Goal: Task Accomplishment & Management: Complete application form

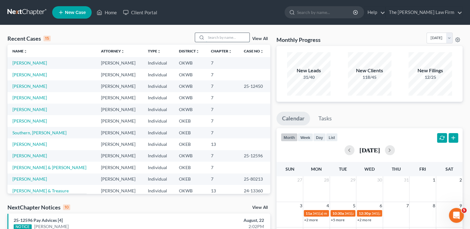
click at [217, 36] on input "search" at bounding box center [227, 37] width 43 height 9
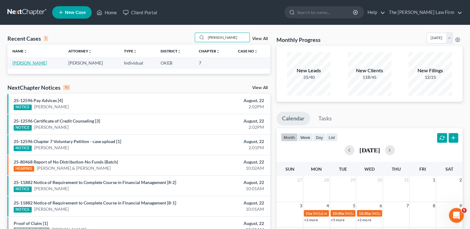
type input "[PERSON_NAME]"
click at [21, 62] on link "[PERSON_NAME]" at bounding box center [29, 62] width 34 height 5
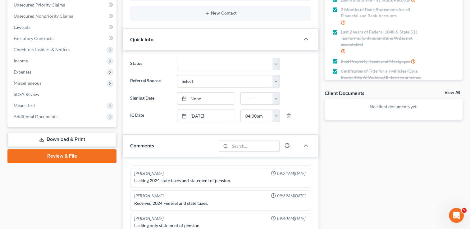
scroll to position [155, 0]
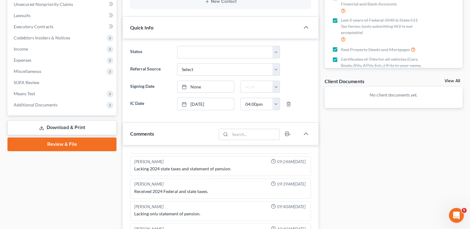
click at [59, 144] on link "Review & File" at bounding box center [61, 145] width 109 height 14
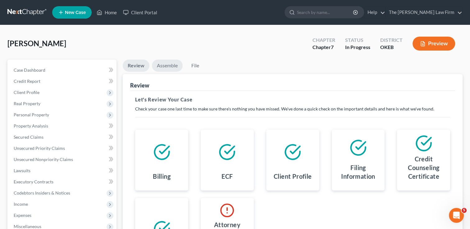
click at [173, 66] on link "Assemble" at bounding box center [167, 66] width 31 height 12
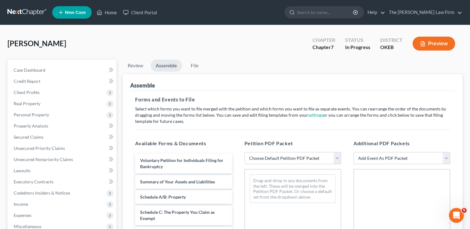
click at [271, 156] on select "Choose Default Petition PDF Packet Complete Bankruptcy Petition (all forms and …" at bounding box center [292, 158] width 97 height 12
select select "0"
click at [244, 152] on select "Choose Default Petition PDF Packet Complete Bankruptcy Petition (all forms and …" at bounding box center [292, 158] width 97 height 12
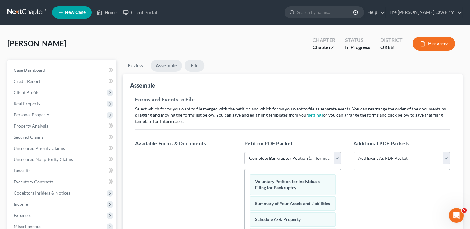
click at [194, 65] on link "File" at bounding box center [195, 66] width 20 height 12
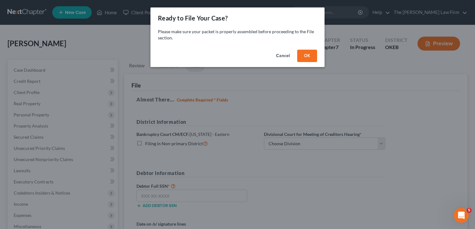
click at [305, 55] on button "OK" at bounding box center [307, 56] width 20 height 12
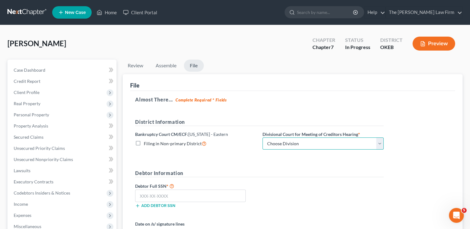
click at [292, 143] on select "Choose Division Okmulgee" at bounding box center [322, 144] width 121 height 12
select select "0"
click at [262, 138] on select "Choose Division Okmulgee" at bounding box center [322, 144] width 121 height 12
click at [239, 151] on div "District Information Bankruptcy Court CM/ECF: [US_STATE] - Eastern Filing in No…" at bounding box center [259, 136] width 255 height 37
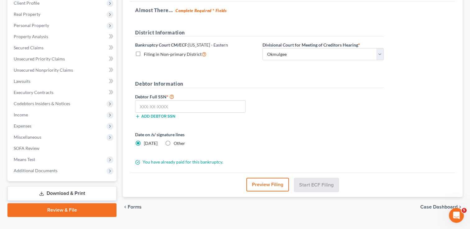
scroll to position [93, 0]
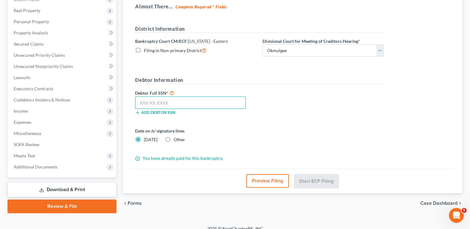
click at [194, 104] on input "text" at bounding box center [190, 103] width 111 height 12
click at [181, 102] on input "text" at bounding box center [190, 103] width 111 height 12
type input "265-49-3658"
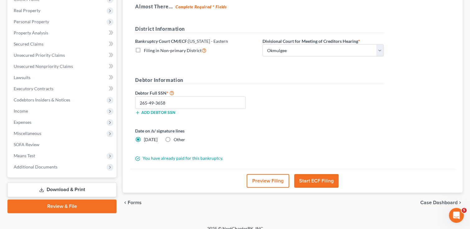
click at [174, 139] on label "Other" at bounding box center [179, 140] width 11 height 6
click at [176, 139] on input "Other" at bounding box center [178, 139] width 4 height 4
radio input "true"
radio input "false"
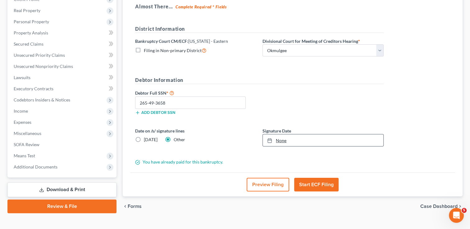
click at [286, 140] on link "None" at bounding box center [323, 141] width 121 height 12
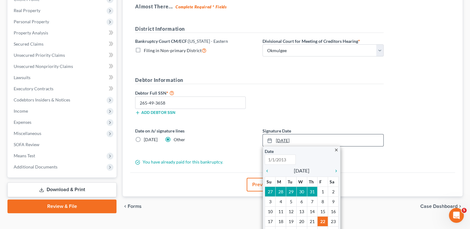
type input "[DATE]"
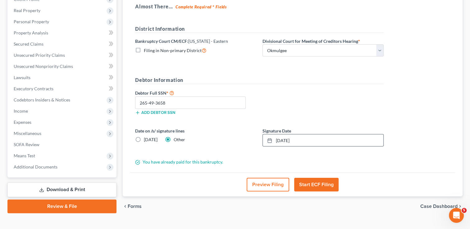
click at [230, 133] on label "Date on /s/ signature lines" at bounding box center [195, 131] width 121 height 7
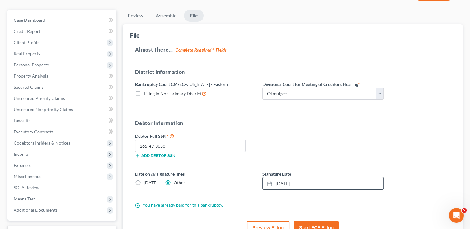
scroll to position [62, 0]
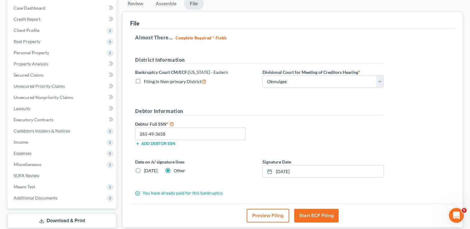
click at [321, 216] on button "Start ECF Filing" at bounding box center [316, 216] width 44 height 14
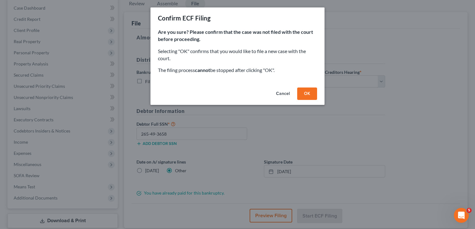
click at [306, 95] on button "OK" at bounding box center [307, 94] width 20 height 12
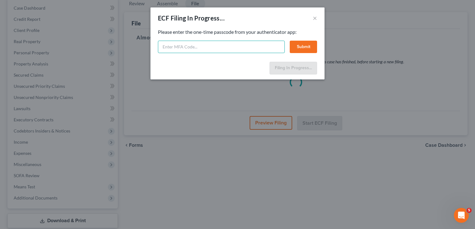
click at [204, 49] on input "text" at bounding box center [221, 47] width 127 height 12
type input "ysx7-h2k1-s7el-tfxt"
click at [303, 48] on button "Submit" at bounding box center [303, 47] width 27 height 12
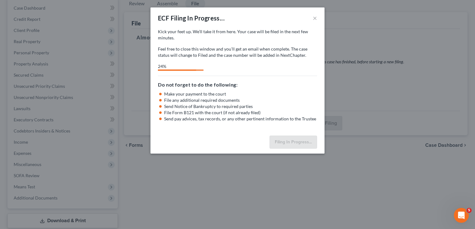
select select "0"
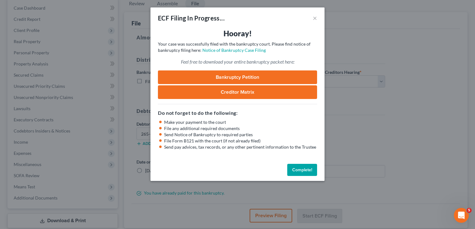
click at [302, 168] on button "Complete!" at bounding box center [302, 170] width 30 height 12
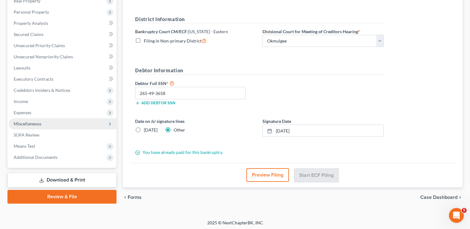
scroll to position [103, 0]
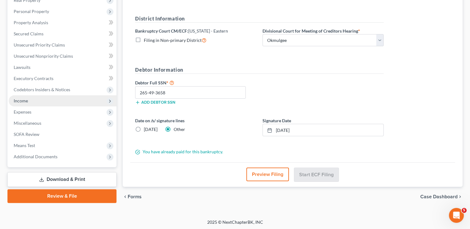
click at [25, 98] on span "Income" at bounding box center [21, 100] width 14 height 5
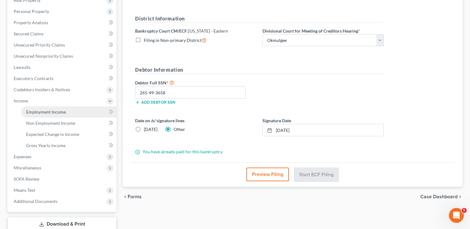
click at [49, 111] on span "Employment Income" at bounding box center [46, 111] width 40 height 5
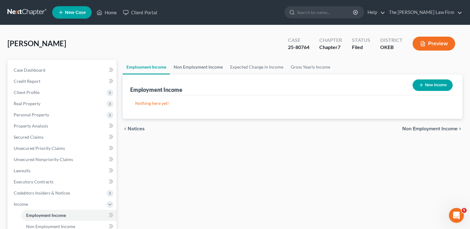
click at [203, 67] on link "Non Employment Income" at bounding box center [198, 67] width 57 height 15
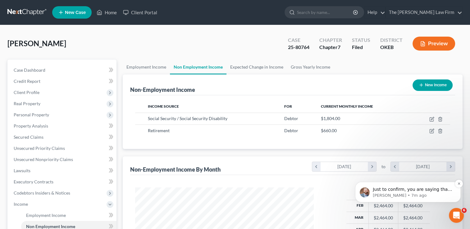
click at [422, 189] on p "Just to confirm, you are saying that NextChapter is not asking you for a code w…" at bounding box center [413, 190] width 80 height 6
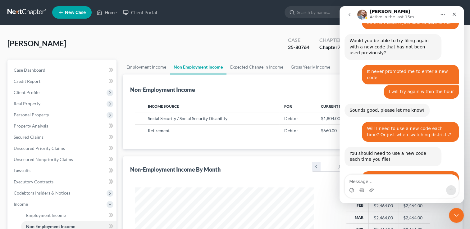
scroll to position [550, 0]
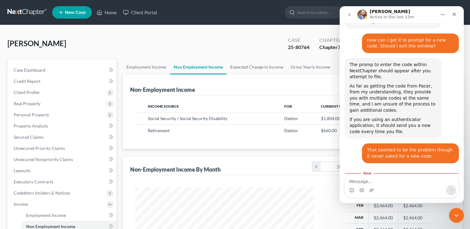
click at [378, 181] on textarea "Message…" at bounding box center [402, 180] width 114 height 11
type textarea "I"
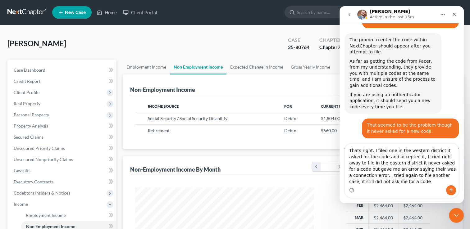
scroll to position [581, 0]
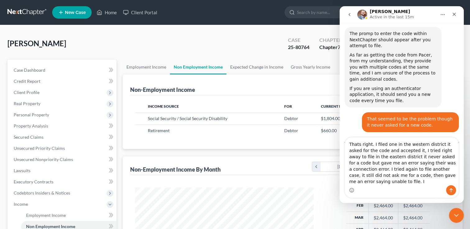
type textarea "Thats right. I filed one in the western district it asked for the code and acce…"
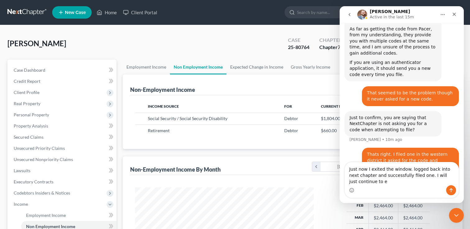
scroll to position [613, 0]
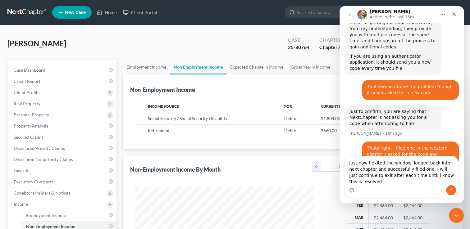
type textarea "Just now I exited the window. logged back into next chapter and successfully fi…"
click at [449, 190] on icon "Send a message…" at bounding box center [450, 191] width 3 height 4
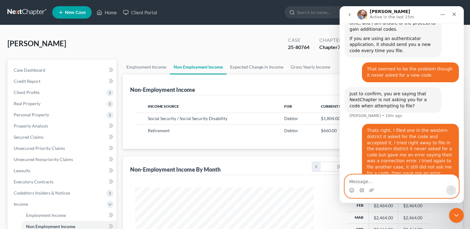
scroll to position [633, 0]
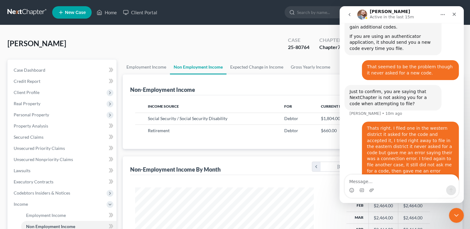
click at [257, 38] on div "[PERSON_NAME] Upgraded Case 25-80764 Chapter Chapter 7 Status Filed District OK…" at bounding box center [234, 46] width 455 height 27
click at [454, 14] on icon "Close" at bounding box center [454, 14] width 5 height 5
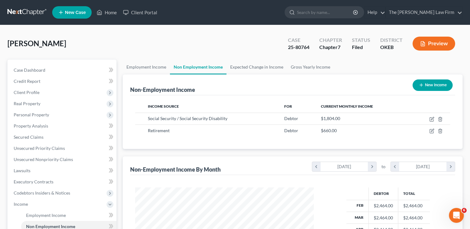
click at [30, 12] on link at bounding box center [27, 12] width 40 height 11
